Goal: Register for event/course

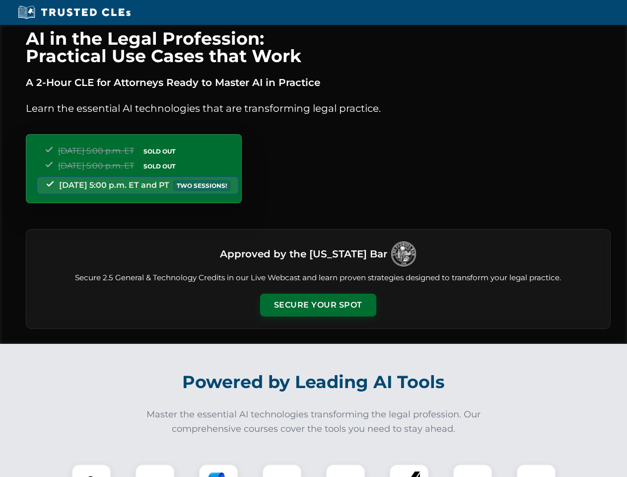
click at [318, 305] on button "Secure Your Spot" at bounding box center [318, 305] width 116 height 23
click at [91, 470] on img at bounding box center [91, 483] width 29 height 29
click at [155, 470] on div at bounding box center [155, 484] width 40 height 40
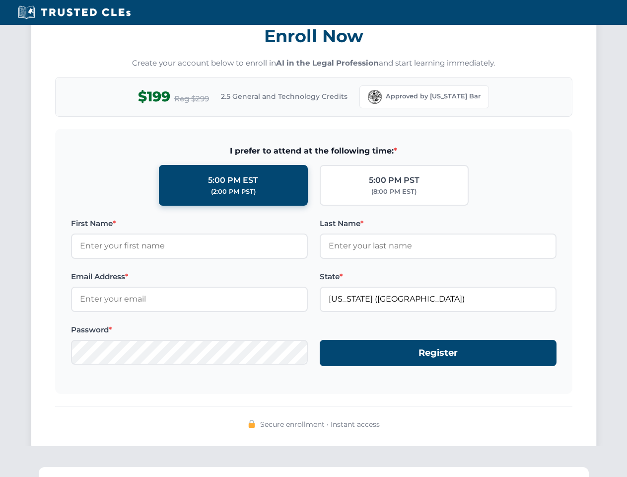
scroll to position [975, 0]
